Goal: Task Accomplishment & Management: Complete application form

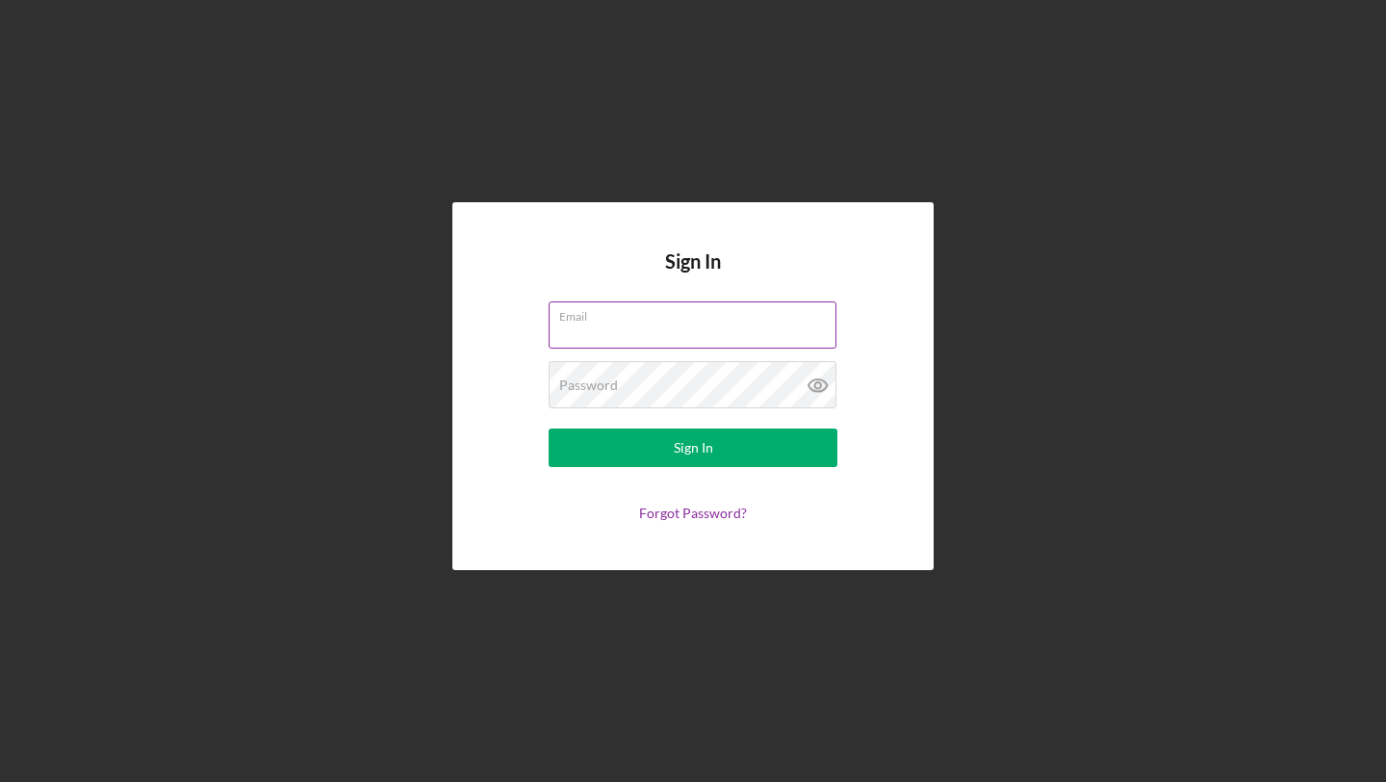
click at [728, 333] on input "Email" at bounding box center [693, 324] width 288 height 46
type input "[EMAIL_ADDRESS][DOMAIN_NAME]"
click at [549, 428] on button "Sign In" at bounding box center [693, 447] width 289 height 38
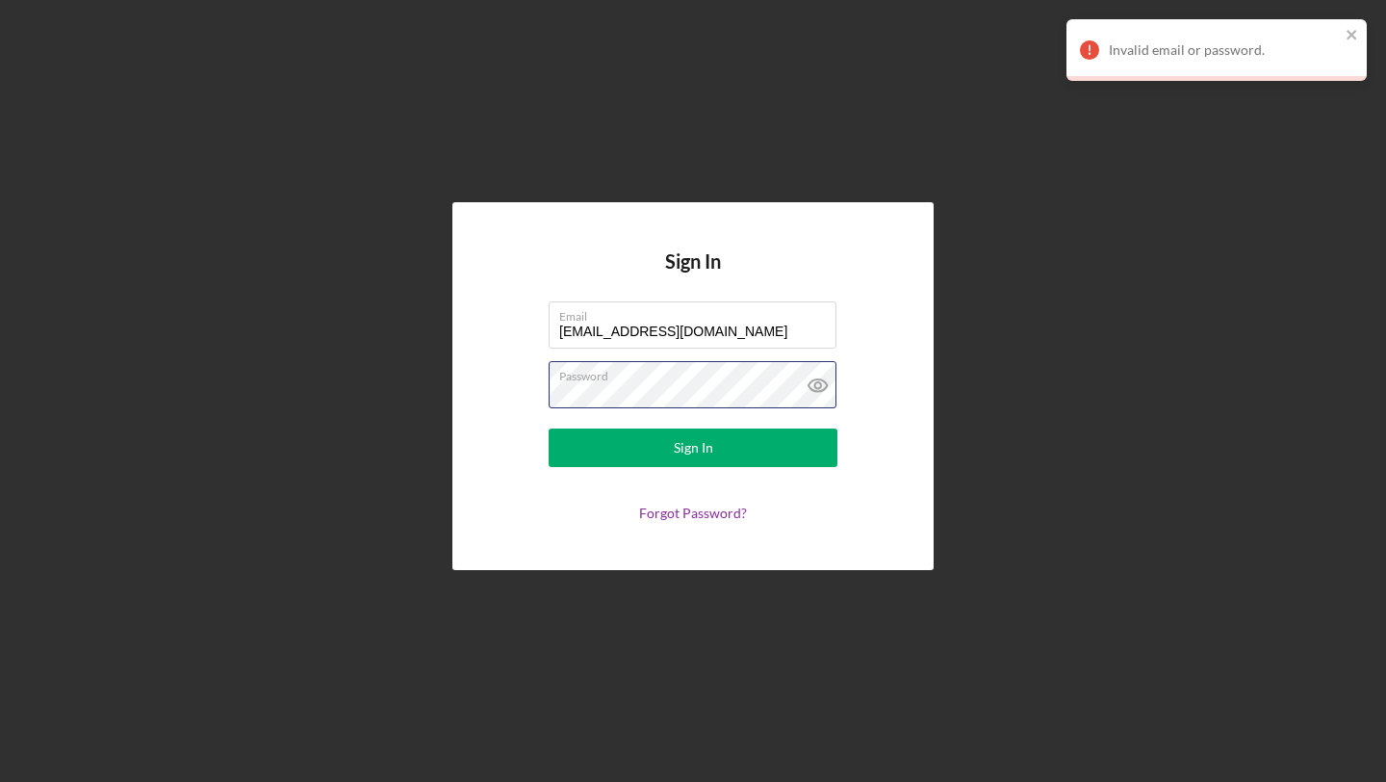
click at [549, 428] on button "Sign In" at bounding box center [693, 447] width 289 height 38
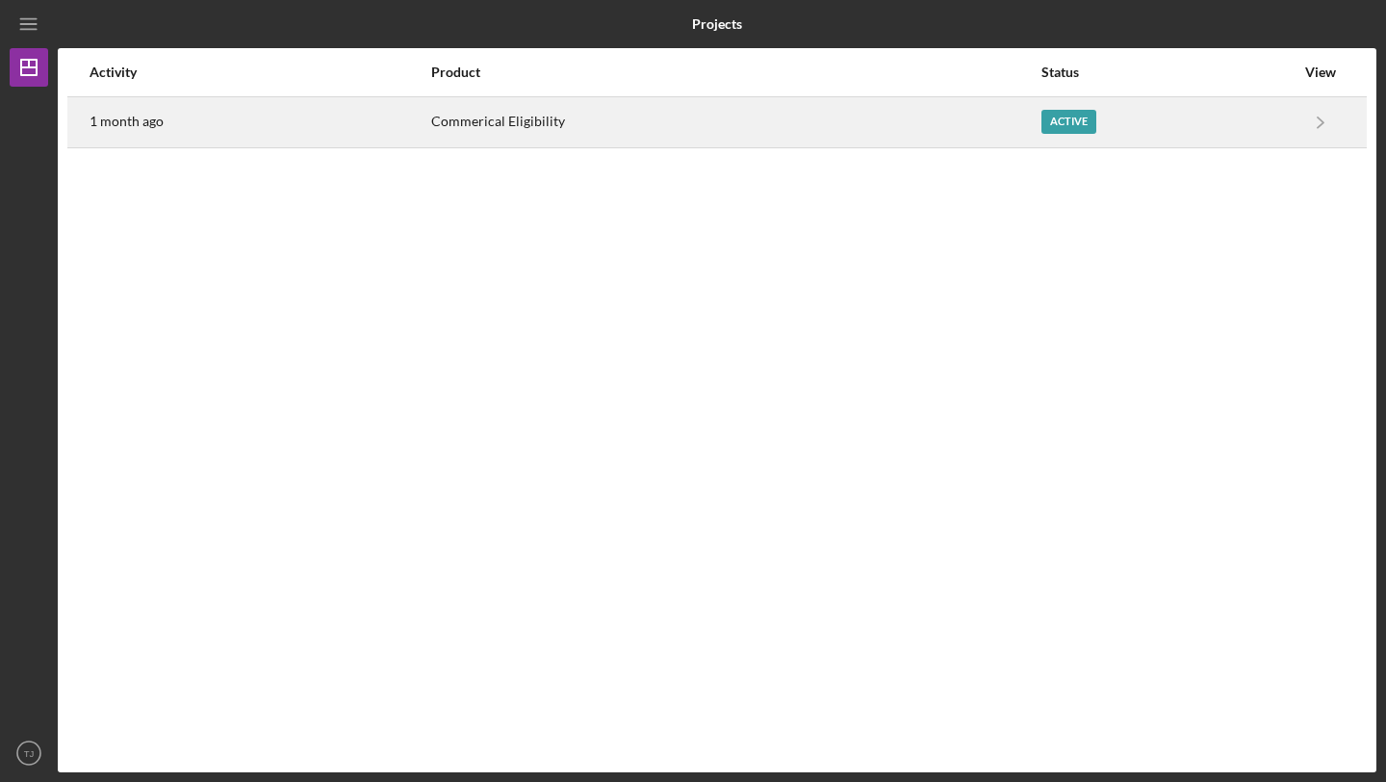
click at [1051, 113] on div "Active" at bounding box center [1068, 122] width 55 height 24
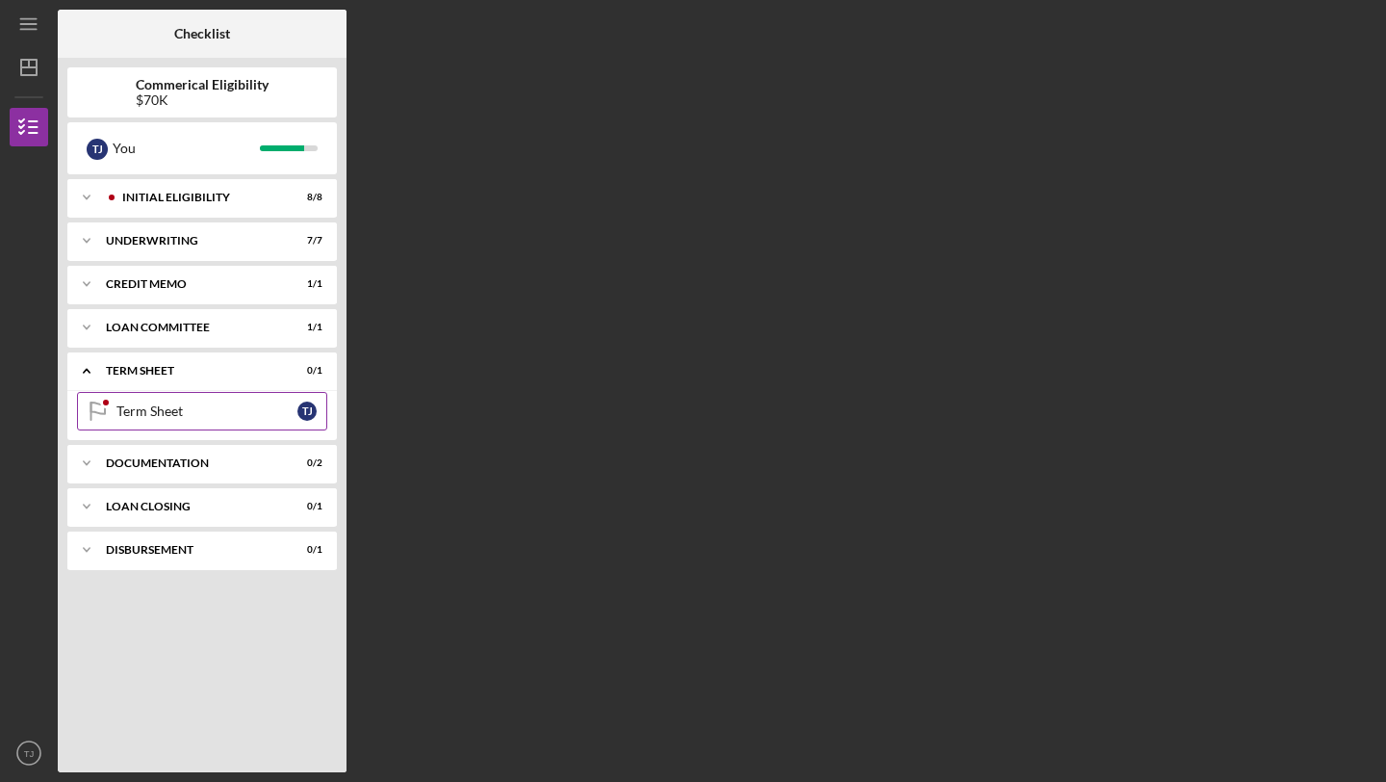
click at [189, 414] on div "Term Sheet" at bounding box center [206, 410] width 181 height 15
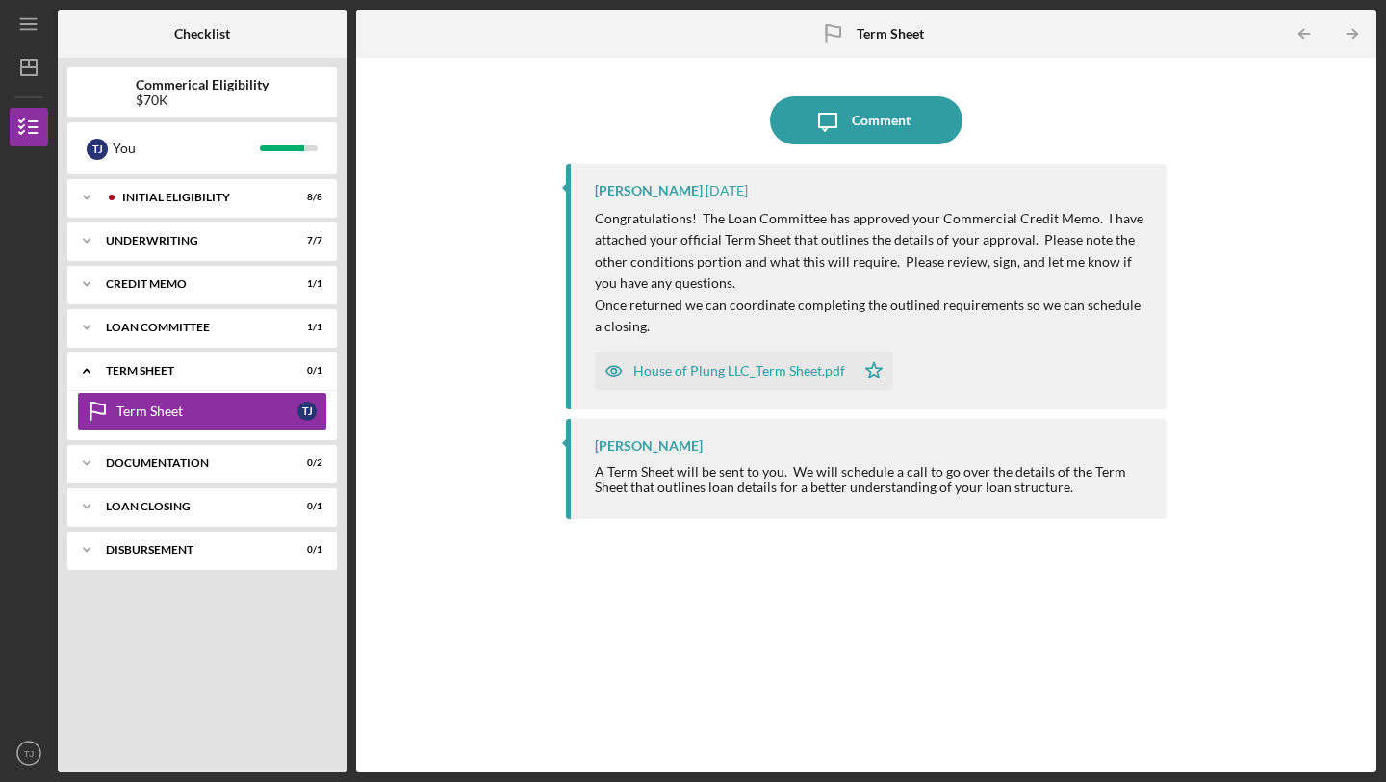
click at [797, 369] on div "House of Plung LLC_Term Sheet.pdf" at bounding box center [739, 370] width 212 height 15
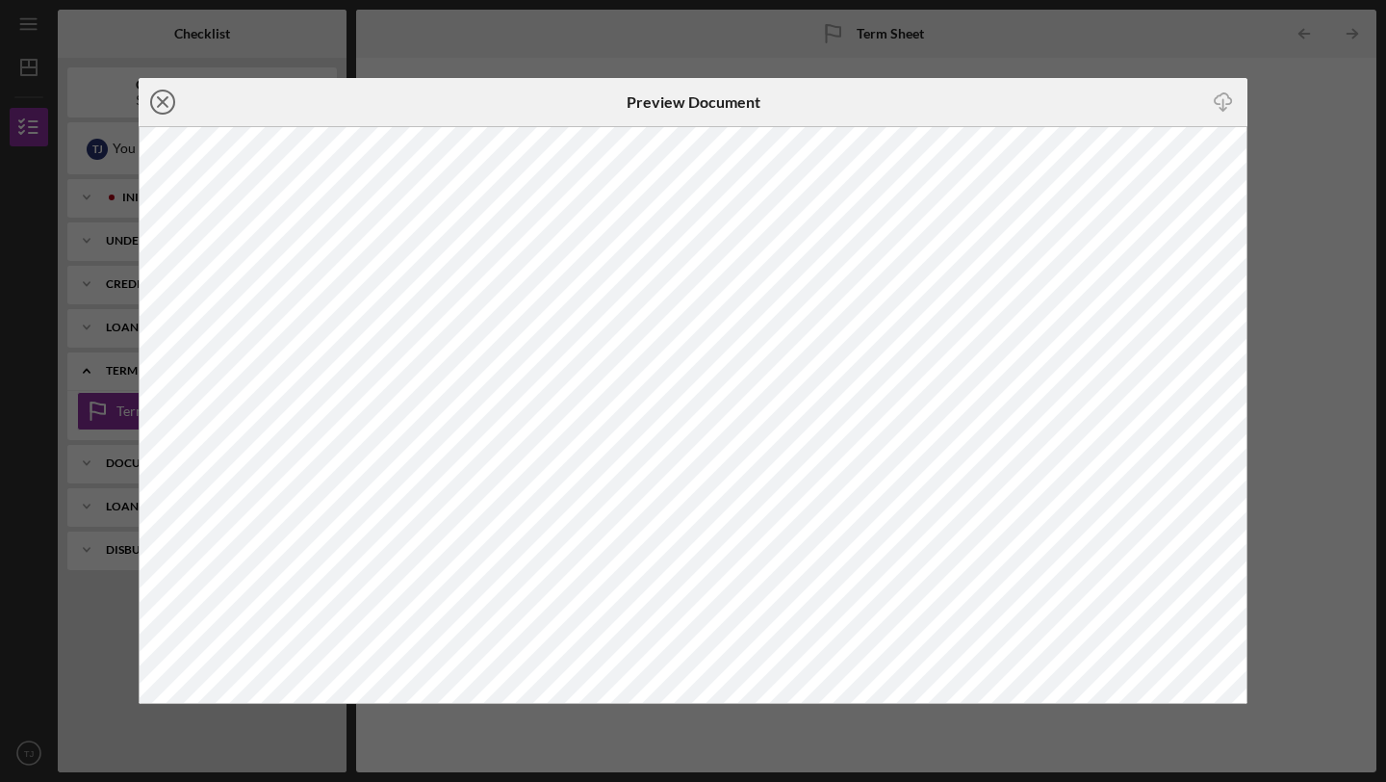
click at [170, 95] on icon "Icon/Close" at bounding box center [163, 102] width 48 height 48
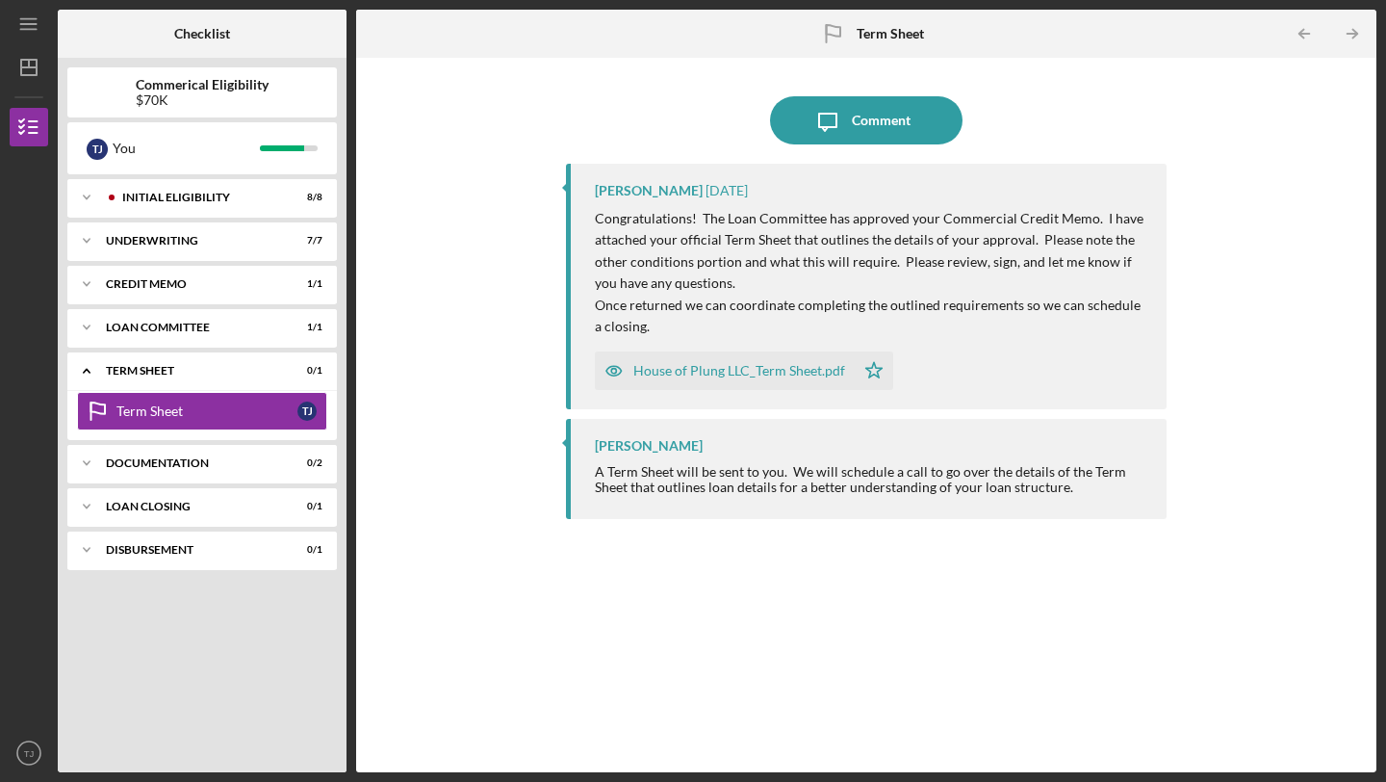
click at [813, 381] on div "House of Plung LLC_Term Sheet.pdf" at bounding box center [725, 370] width 260 height 38
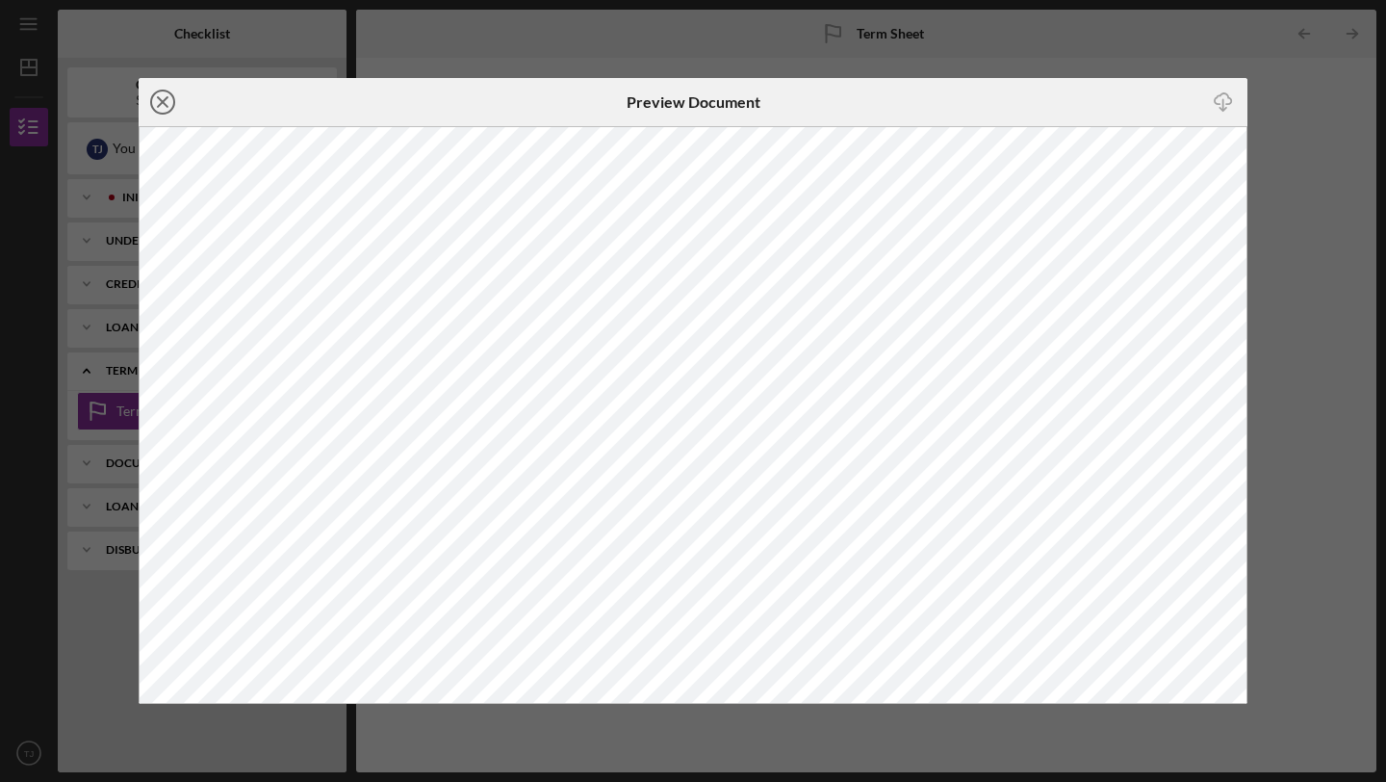
click at [170, 103] on icon "Icon/Close" at bounding box center [163, 102] width 48 height 48
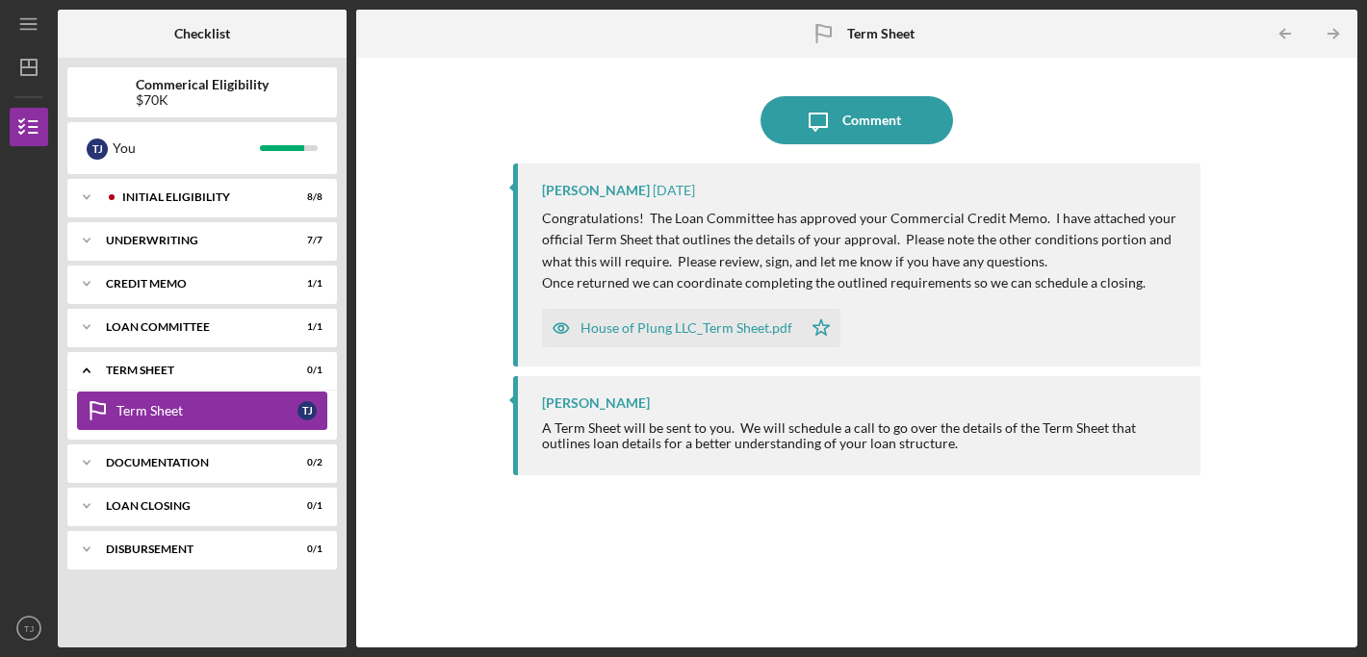
click at [213, 403] on div "Term Sheet" at bounding box center [206, 410] width 181 height 15
click at [109, 460] on div "DOCUMENTATION" at bounding box center [209, 463] width 207 height 12
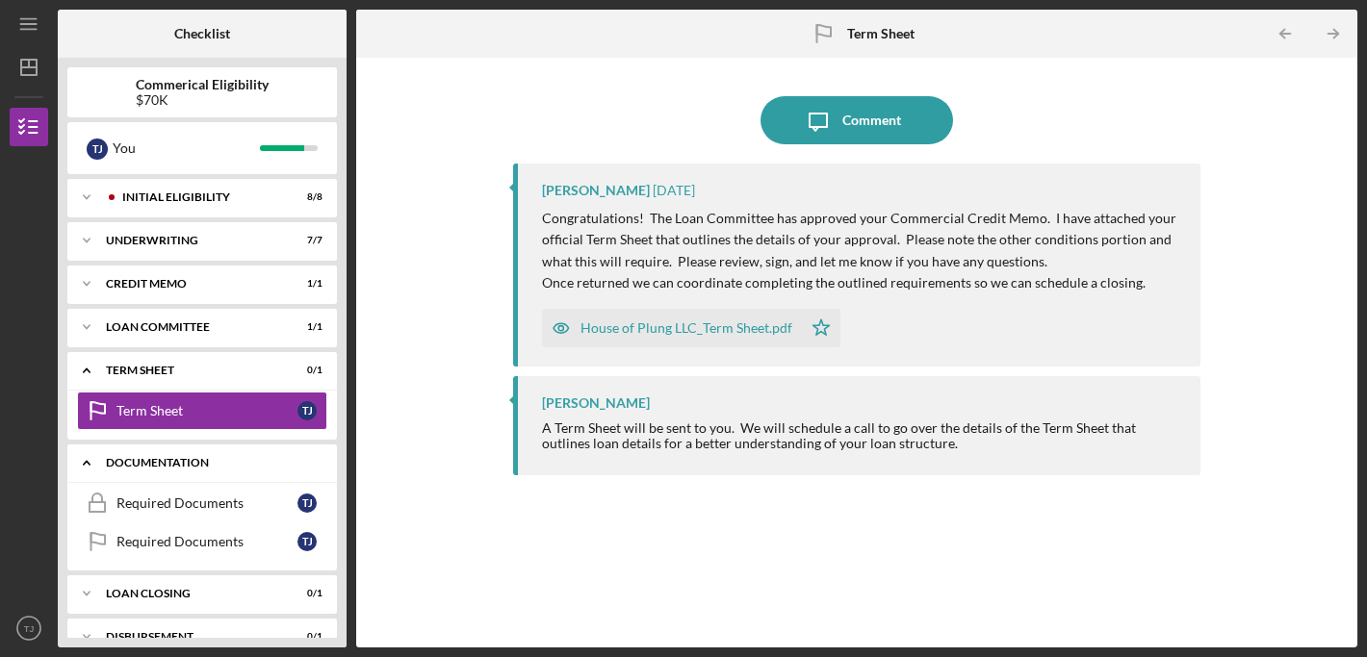
scroll to position [29, 0]
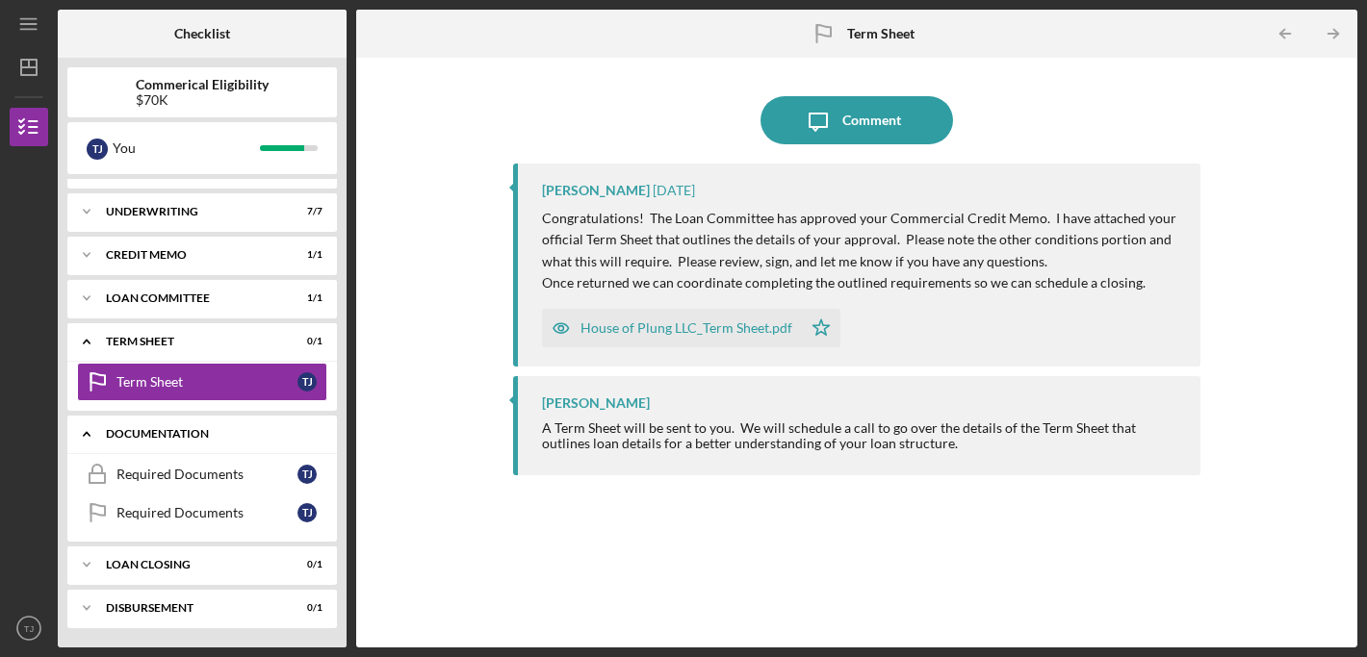
click at [253, 472] on div "Required Documents" at bounding box center [206, 474] width 181 height 15
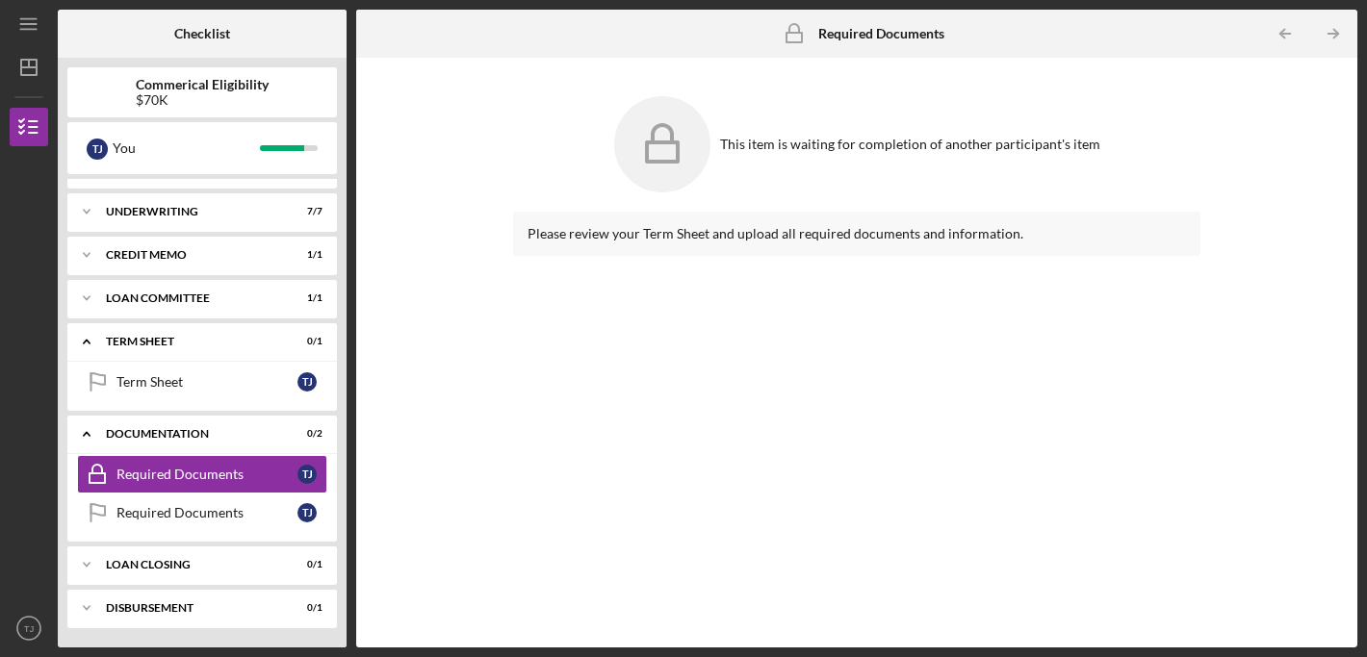
click at [750, 254] on div "Please review your Term Sheet and upload all required documents and information." at bounding box center [856, 234] width 687 height 44
click at [774, 228] on div "Please review your Term Sheet and upload all required documents and information." at bounding box center [856, 233] width 658 height 15
click at [724, 239] on div "Please review your Term Sheet and upload all required documents and information." at bounding box center [856, 233] width 658 height 15
click at [812, 158] on div "This item is waiting for completion of another participant's item" at bounding box center [856, 144] width 687 height 115
click at [255, 524] on link "Required Documents Required Documents T J" at bounding box center [202, 513] width 250 height 38
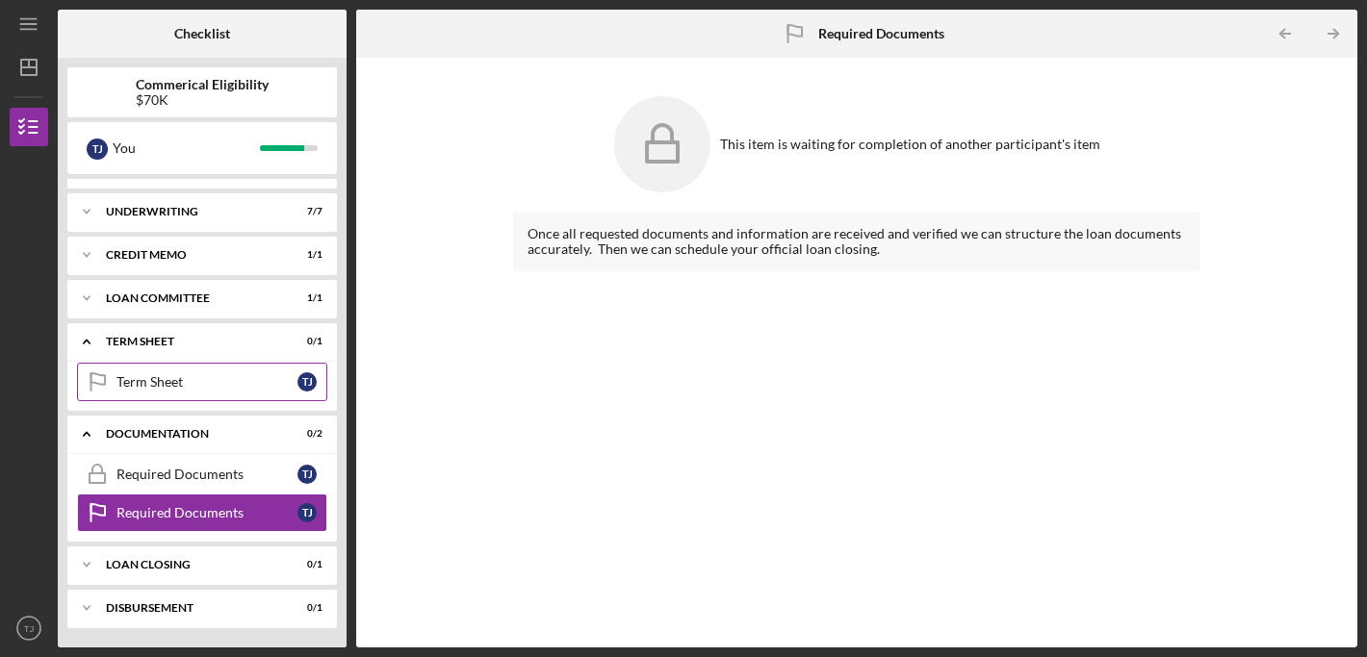
click at [194, 383] on div "Term Sheet" at bounding box center [206, 381] width 181 height 15
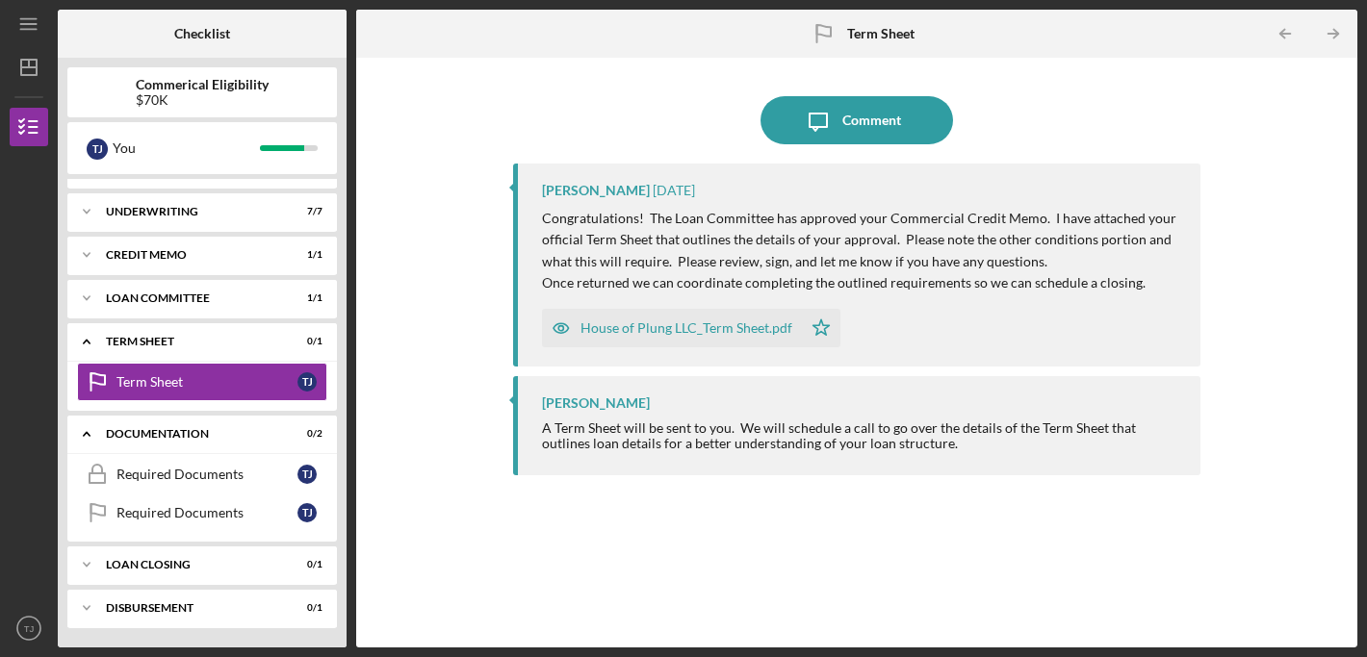
click at [721, 329] on div "House of Plung LLC_Term Sheet.pdf" at bounding box center [686, 327] width 212 height 15
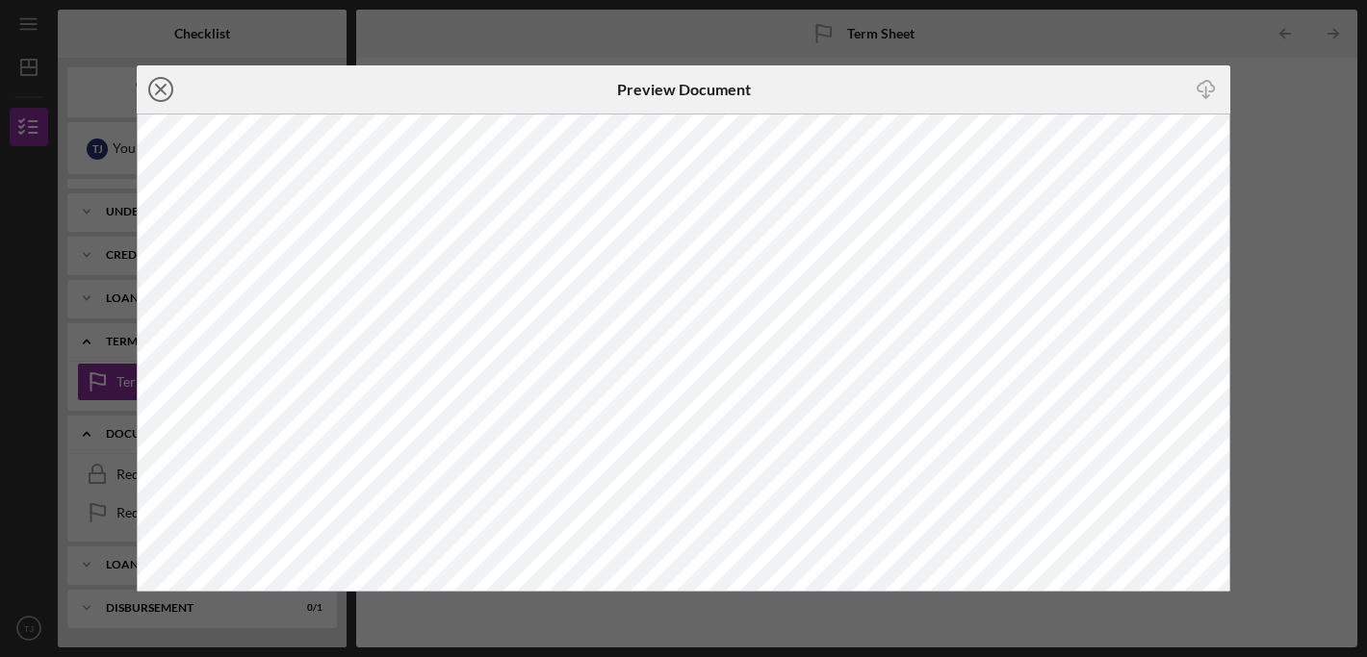
click at [164, 91] on icon "Icon/Close" at bounding box center [161, 89] width 48 height 48
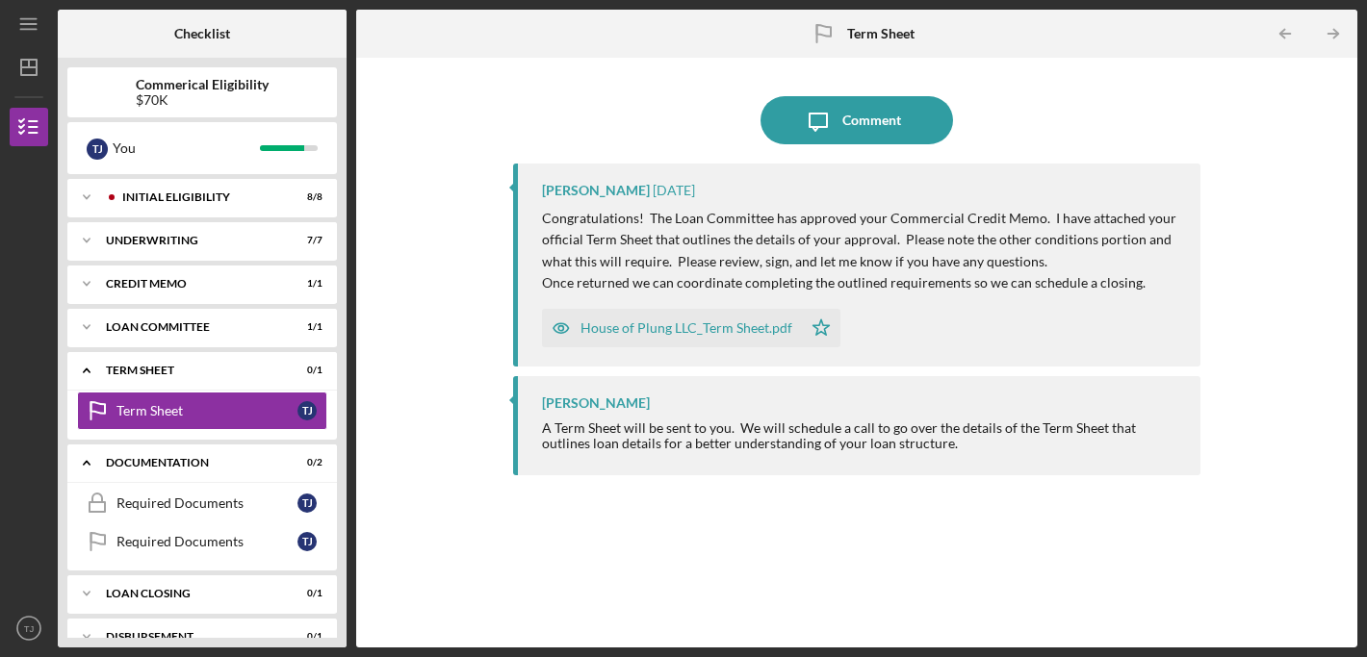
click at [782, 357] on div "[PERSON_NAME] [DATE] Congratulations! The Loan Committee has approved your Comm…" at bounding box center [856, 265] width 687 height 203
click at [1213, 564] on div "Icon/Message Comment [PERSON_NAME] [DATE] Congratulations! The Loan Committee h…" at bounding box center [857, 352] width 982 height 571
